Goal: Information Seeking & Learning: Check status

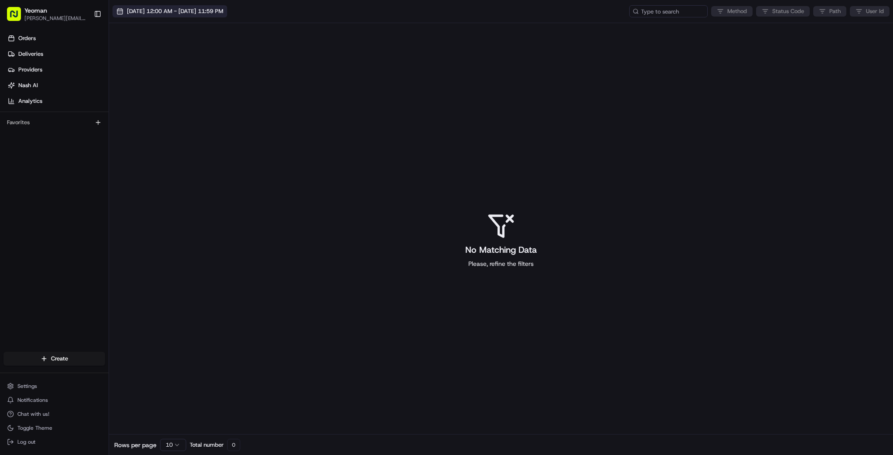
click at [138, 14] on span "[DATE] 12:00 AM - [DATE] 11:59 PM" at bounding box center [175, 11] width 96 height 8
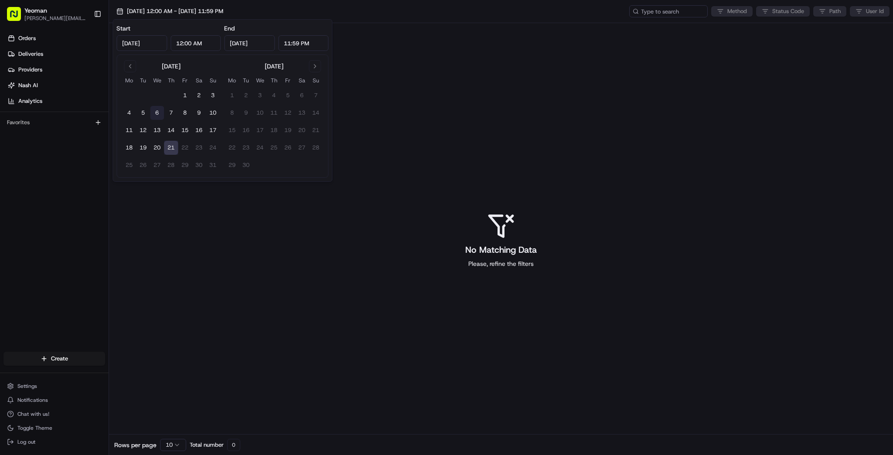
drag, startPoint x: 166, startPoint y: 113, endPoint x: 159, endPoint y: 115, distance: 7.6
click at [166, 113] on button "7" at bounding box center [171, 113] width 14 height 14
type input "Aug 7, 2025"
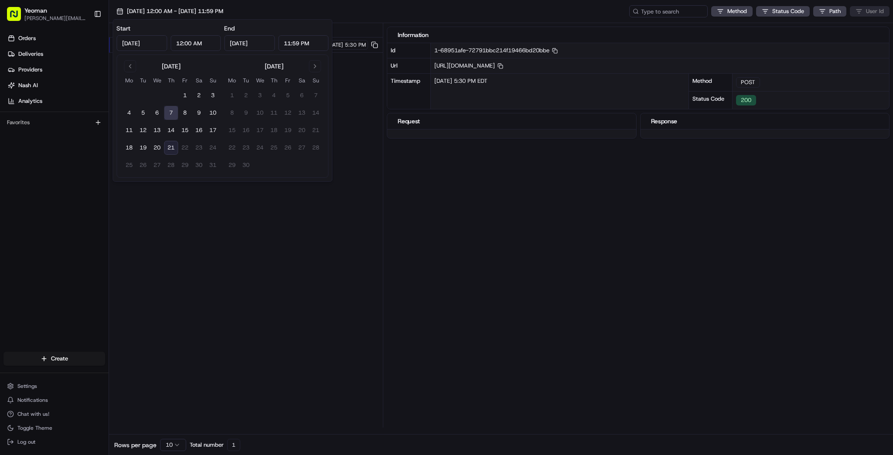
click at [238, 274] on div "Status Method URL 200 POST /webhook/twilio/sms 08/07/2025 5:30 PM" at bounding box center [246, 225] width 274 height 405
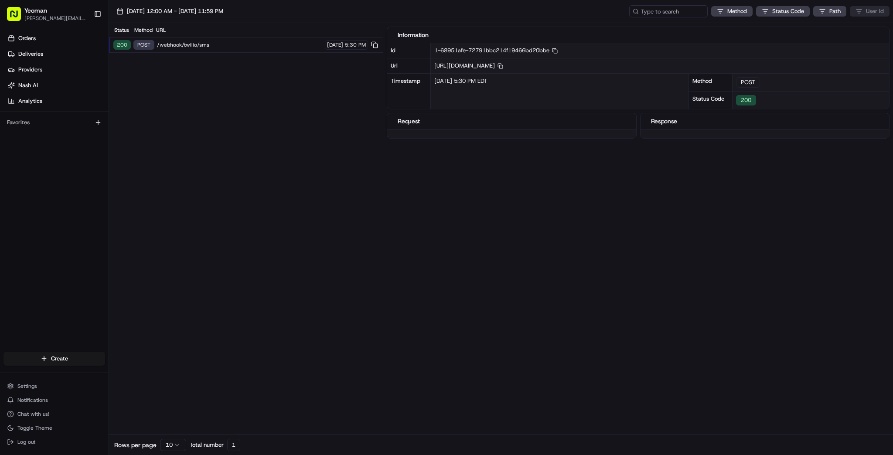
click at [167, 3] on div "08/07/2025 12:00 AM - 08/07/2025 11:59 PM Method Status Code Path User Id" at bounding box center [501, 11] width 784 height 23
click at [167, 7] on span "08/07/2025 12:00 AM - 08/07/2025 11:59 PM" at bounding box center [175, 11] width 96 height 8
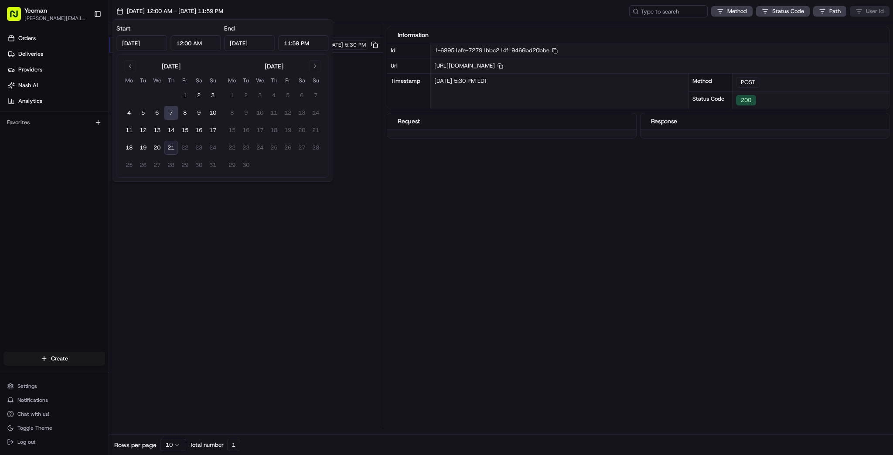
click at [173, 146] on button "21" at bounding box center [171, 148] width 14 height 14
type input "Aug 21, 2025"
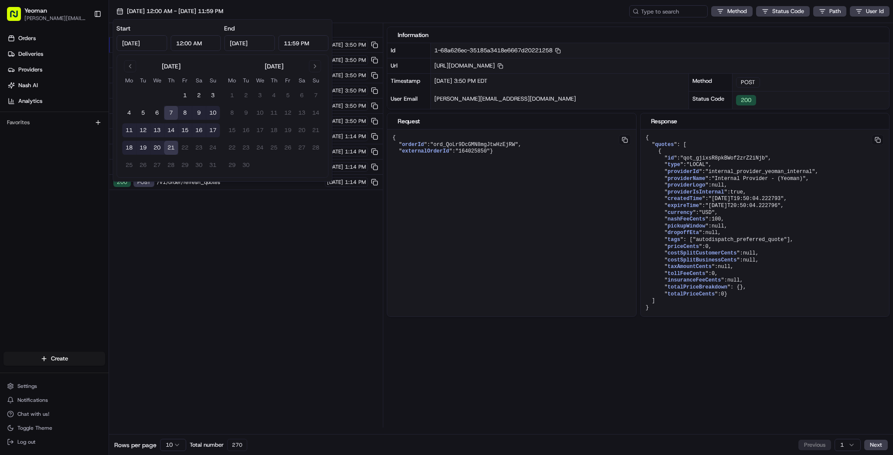
click at [213, 292] on div "Status Method URL 200 POST /v1/order/refresh_quotes 08/20/2025 3:50 PM 200 PATC…" at bounding box center [246, 225] width 274 height 405
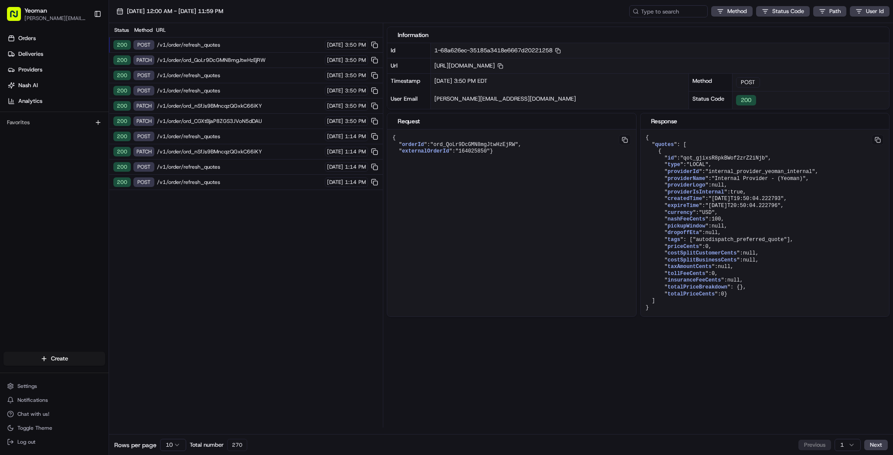
click at [212, 133] on span "/v1/order/refresh_quotes" at bounding box center [239, 136] width 165 height 7
click at [208, 110] on div "200 PATCH /v1/order/ord_nSfJs9BMncqzQGxkC66iKY 08/20/2025 3:50 PM" at bounding box center [246, 106] width 274 height 15
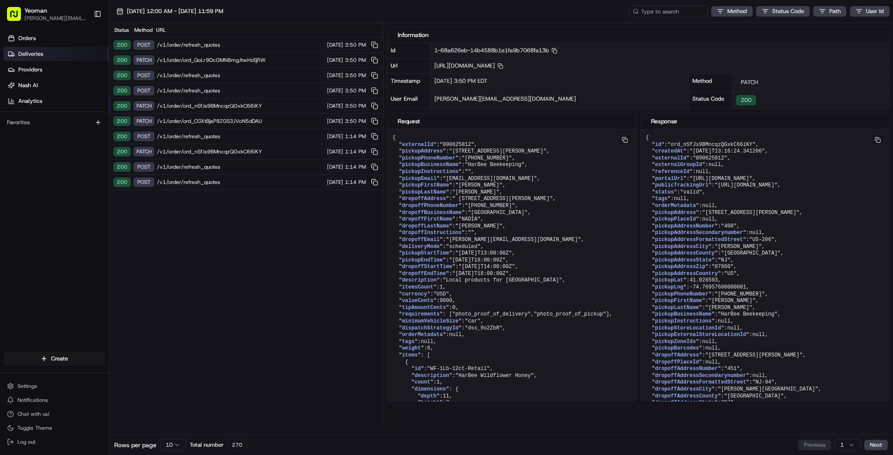
click at [41, 55] on span "Deliveries" at bounding box center [30, 54] width 25 height 8
